Goal: Information Seeking & Learning: Learn about a topic

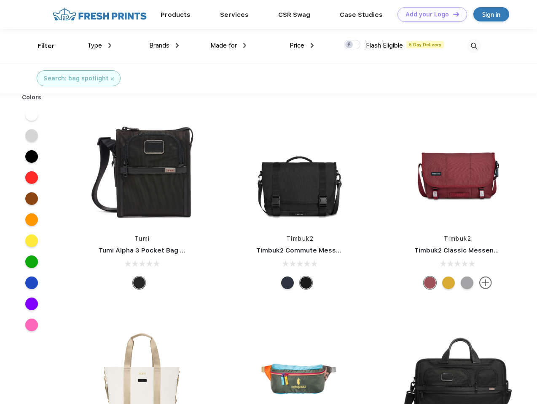
scroll to position [0, 0]
click at [429, 14] on link "Add your Logo Design Tool" at bounding box center [431, 14] width 69 height 15
click at [0, 0] on div "Design Tool" at bounding box center [0, 0] width 0 height 0
click at [452, 14] on link "Add your Logo Design Tool" at bounding box center [431, 14] width 69 height 15
click at [40, 46] on div "Filter" at bounding box center [45, 46] width 17 height 10
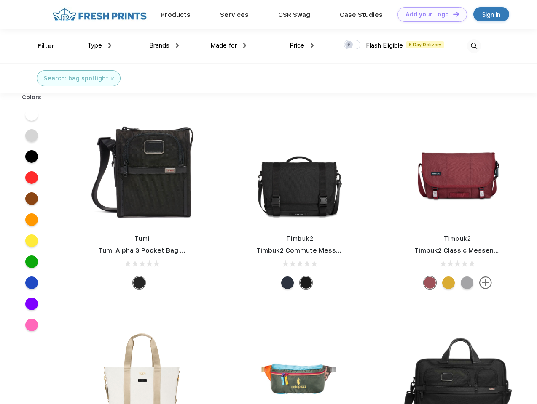
click at [99, 45] on span "Type" at bounding box center [94, 46] width 15 height 8
click at [164, 45] on span "Brands" at bounding box center [159, 46] width 20 height 8
click at [228, 45] on span "Made for" at bounding box center [223, 46] width 27 height 8
click at [302, 45] on span "Price" at bounding box center [296, 46] width 15 height 8
click at [352, 45] on div at bounding box center [352, 44] width 16 height 9
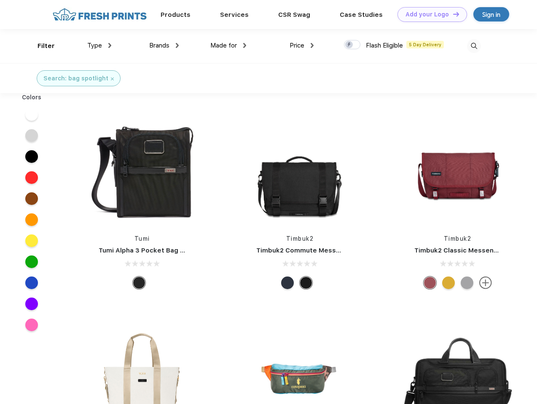
click at [349, 45] on input "checkbox" at bounding box center [346, 42] width 5 height 5
click at [473, 46] on img at bounding box center [474, 46] width 14 height 14
